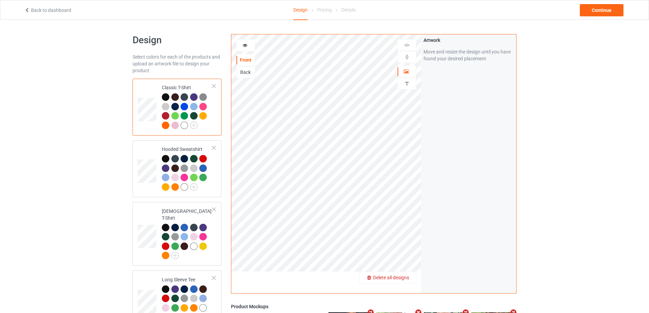
click at [402, 277] on span "Delete all designs" at bounding box center [391, 277] width 36 height 5
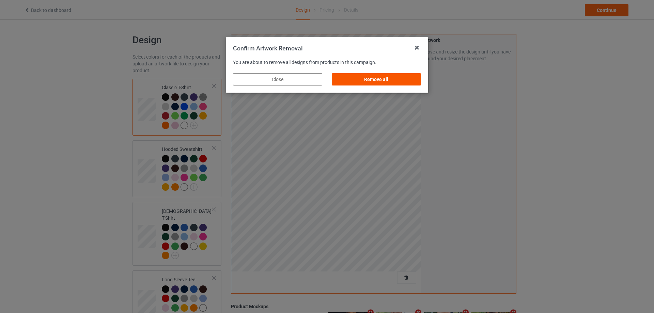
click at [396, 79] on div "Remove all" at bounding box center [376, 79] width 89 height 12
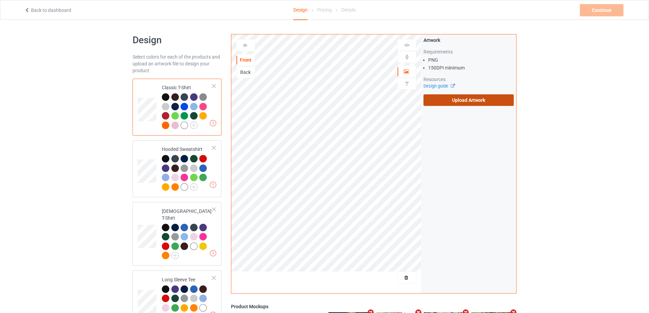
click at [428, 100] on label "Upload Artwork" at bounding box center [468, 100] width 90 height 12
click at [0, 0] on input "Upload Artwork" at bounding box center [0, 0] width 0 height 0
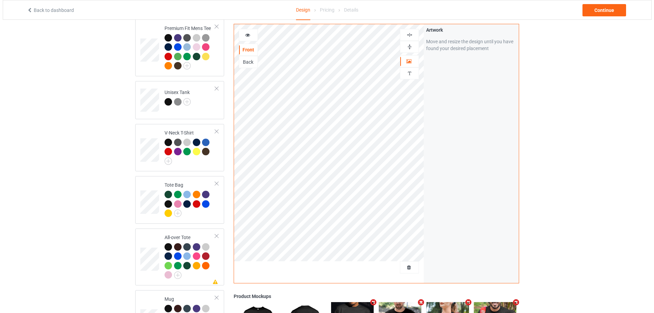
scroll to position [545, 0]
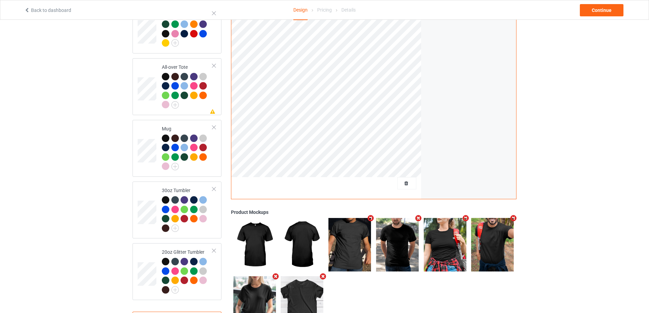
click at [466, 216] on icon "Remove mockup" at bounding box center [465, 218] width 9 height 7
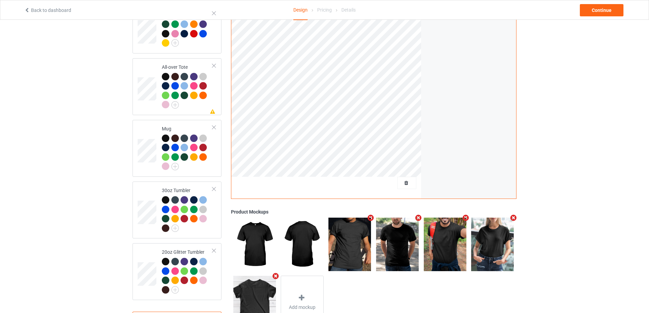
click at [466, 216] on icon "Remove mockup" at bounding box center [465, 217] width 9 height 7
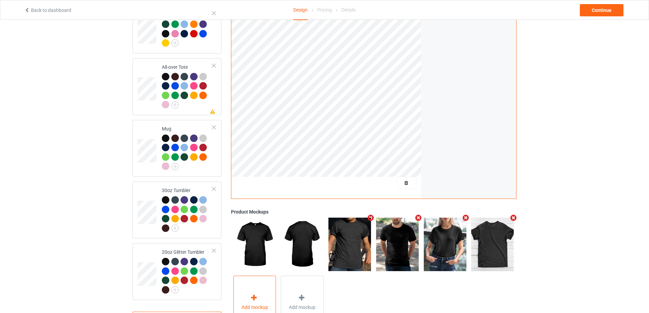
click at [256, 296] on icon at bounding box center [254, 297] width 9 height 7
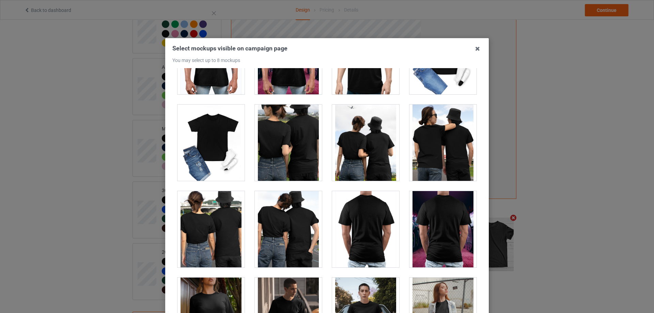
scroll to position [3692, 0]
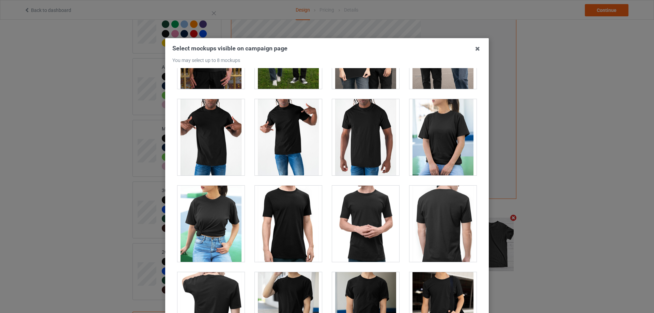
click at [473, 222] on div at bounding box center [442, 223] width 77 height 86
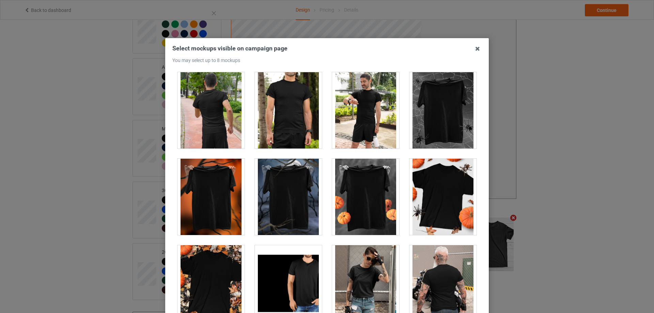
scroll to position [6693, 0]
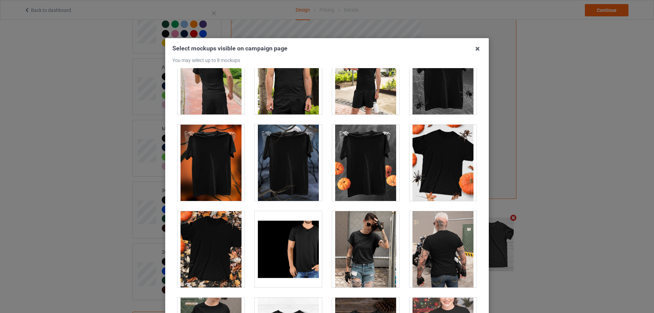
click at [215, 170] on div at bounding box center [210, 163] width 67 height 76
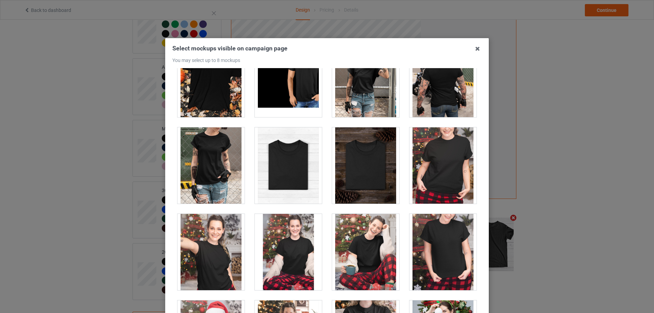
scroll to position [6761, 0]
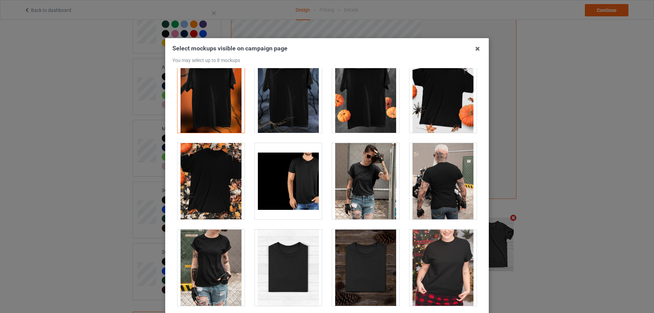
click at [434, 103] on div at bounding box center [442, 95] width 67 height 76
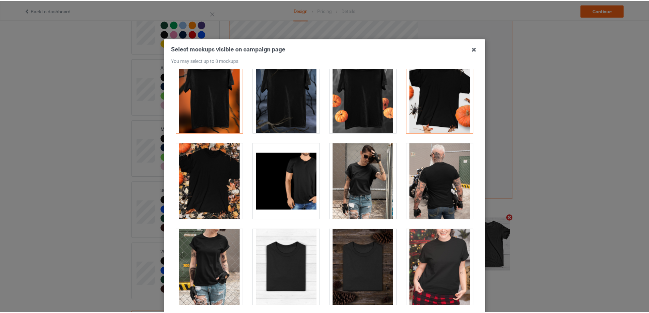
scroll to position [75, 0]
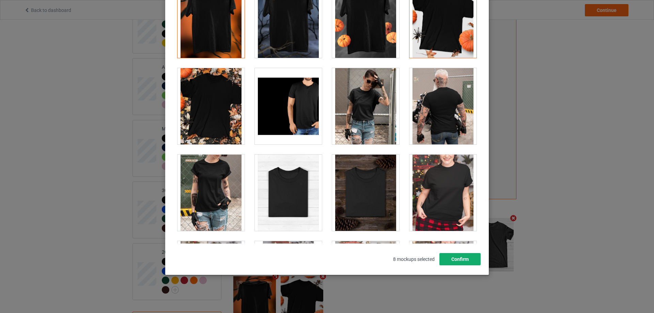
click at [455, 259] on button "Confirm" at bounding box center [459, 259] width 41 height 12
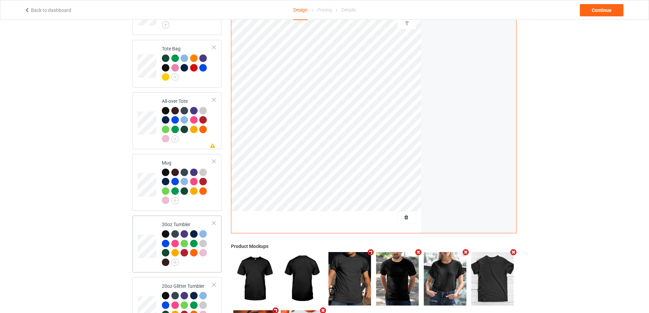
scroll to position [374, 0]
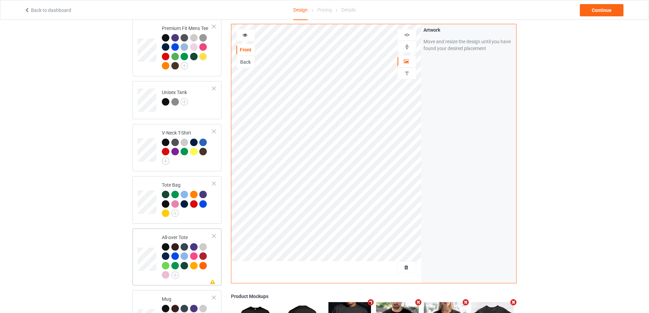
click at [213, 245] on td "Missing artwork on 1 side(s) All-over Tote" at bounding box center [187, 256] width 58 height 51
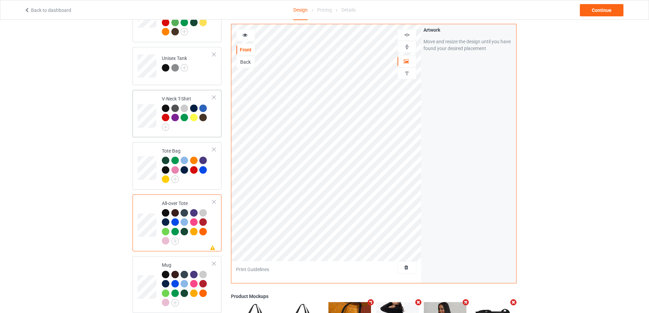
scroll to position [575, 0]
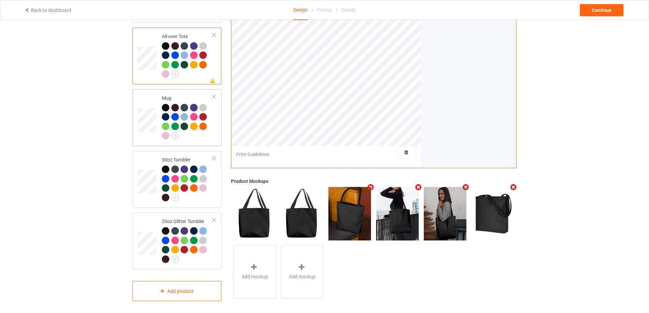
click at [208, 136] on div at bounding box center [187, 122] width 51 height 37
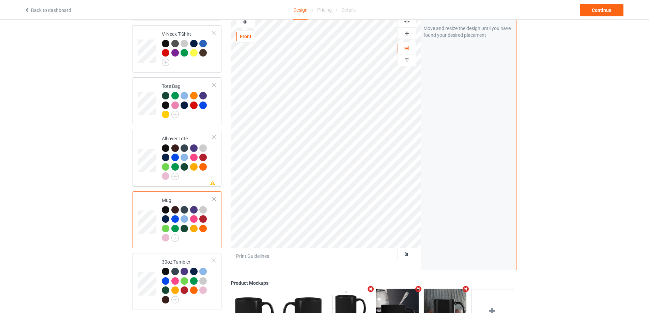
scroll to position [541, 0]
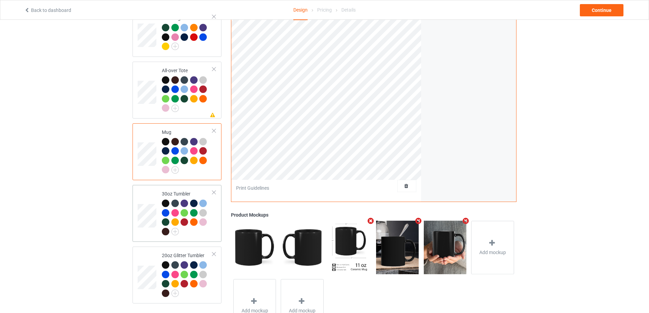
click at [204, 234] on td "30oz Tumbler" at bounding box center [187, 213] width 58 height 51
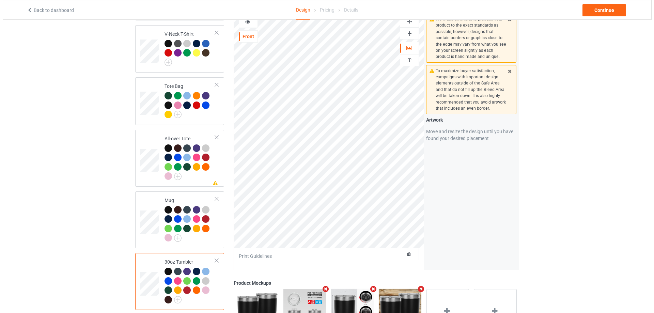
scroll to position [575, 0]
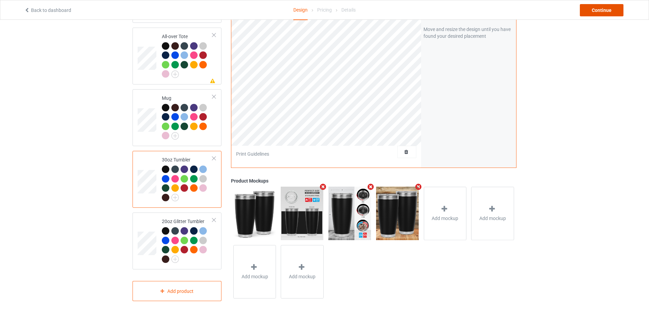
click at [588, 16] on div "Continue" at bounding box center [601, 10] width 44 height 12
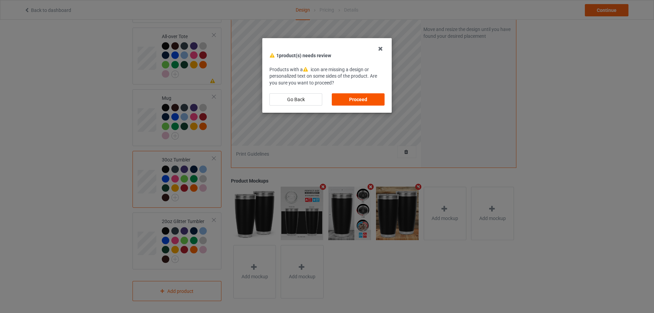
click at [361, 103] on div "Proceed" at bounding box center [358, 99] width 53 height 12
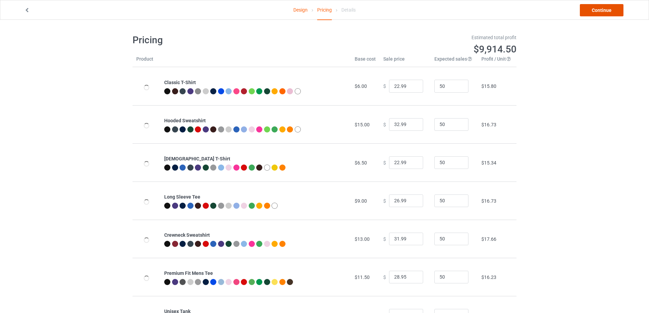
click at [598, 12] on link "Continue" at bounding box center [601, 10] width 44 height 12
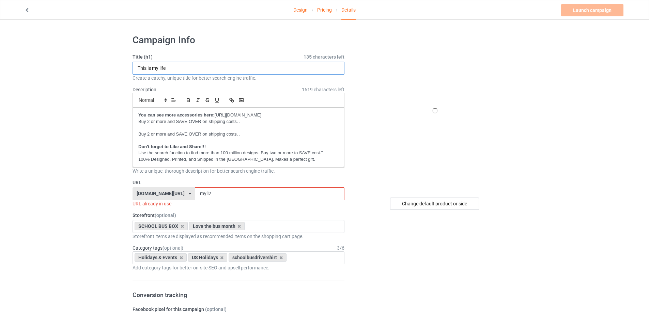
click at [231, 69] on input "This is my life" at bounding box center [238, 68] width 212 height 13
type input "I'm Fine - [DATE] style"
click at [253, 195] on input "myli2" at bounding box center [269, 193] width 149 height 13
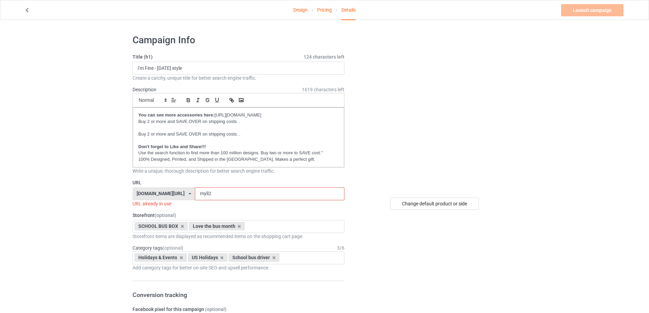
click at [253, 195] on input "myli2" at bounding box center [269, 193] width 149 height 13
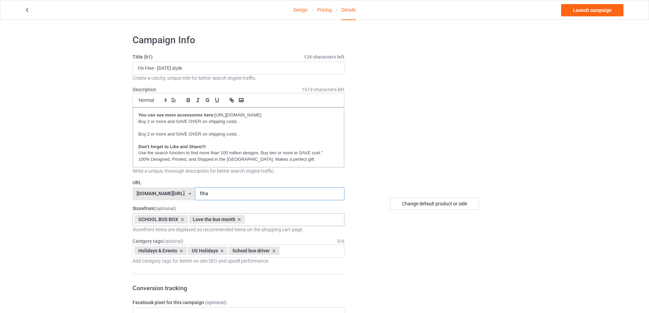
type input "fiha"
click at [247, 219] on input "text" at bounding box center [251, 220] width 11 height 6
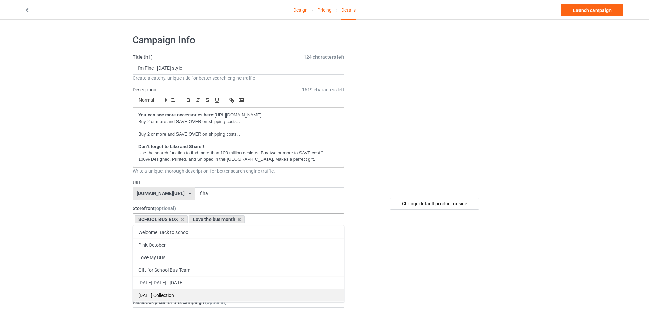
scroll to position [25, 0]
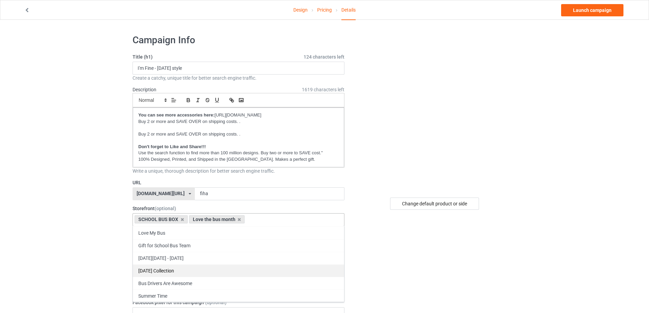
click at [221, 272] on div "[DATE] Collection" at bounding box center [238, 270] width 211 height 13
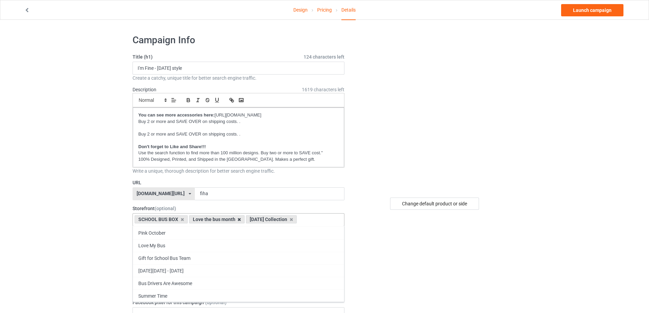
click at [237, 220] on icon at bounding box center [238, 219] width 3 height 4
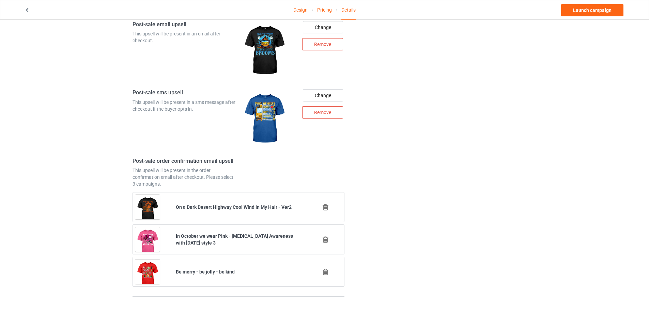
scroll to position [845, 0]
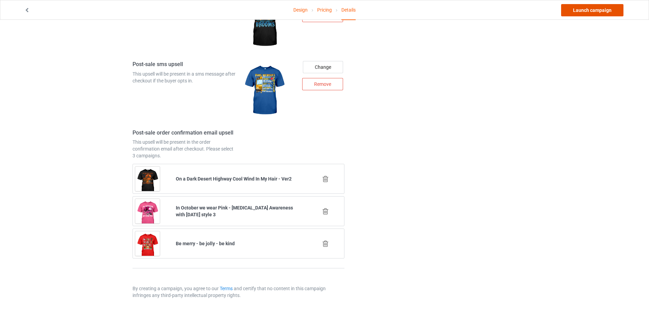
click at [606, 7] on link "Launch campaign" at bounding box center [592, 10] width 62 height 12
